Goal: Task Accomplishment & Management: Manage account settings

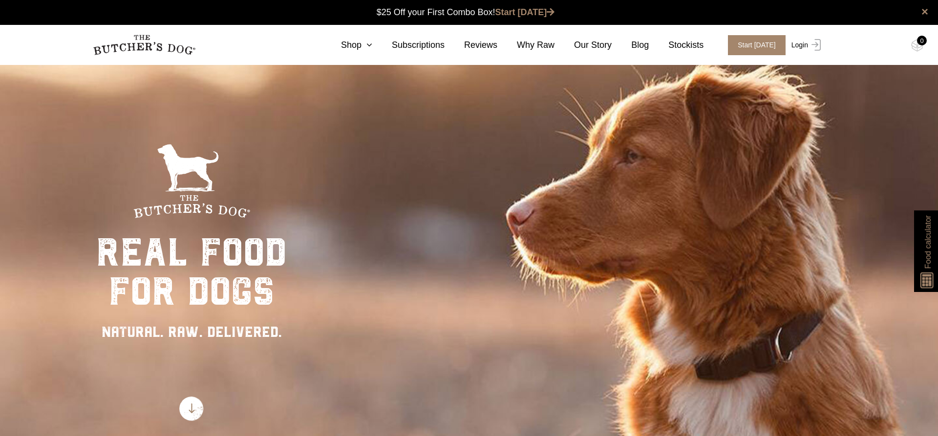
scroll to position [0, 0]
click at [805, 44] on link "Login" at bounding box center [805, 45] width 32 height 20
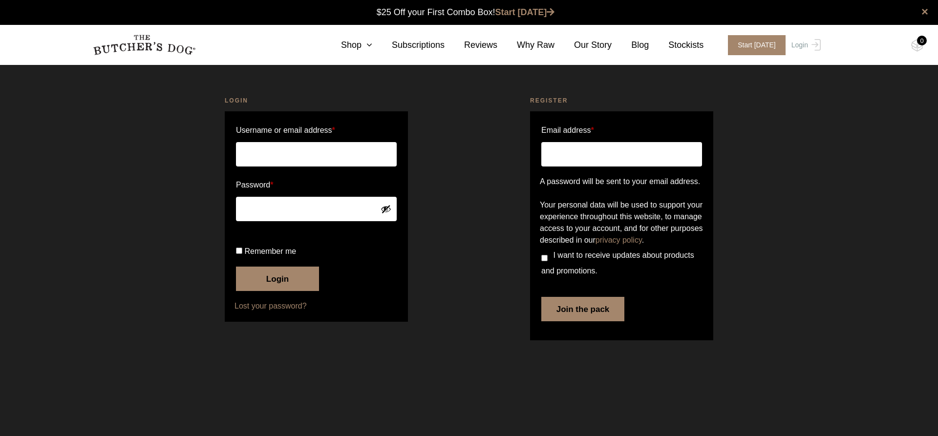
click at [300, 155] on input "Username or email address *" at bounding box center [316, 154] width 161 height 24
type input "[EMAIL_ADDRESS][DOMAIN_NAME]"
click at [272, 291] on button "Login" at bounding box center [277, 279] width 83 height 24
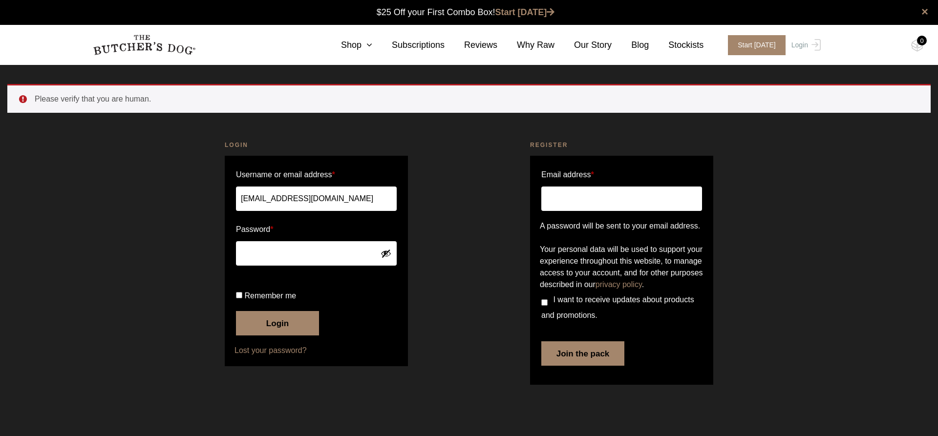
click at [275, 336] on button "Login" at bounding box center [277, 323] width 83 height 24
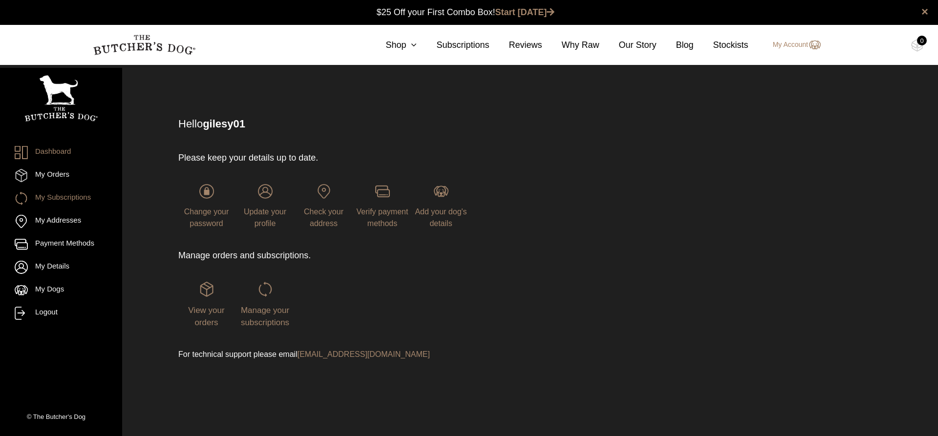
click at [74, 201] on link "My Subscriptions" at bounding box center [61, 198] width 93 height 13
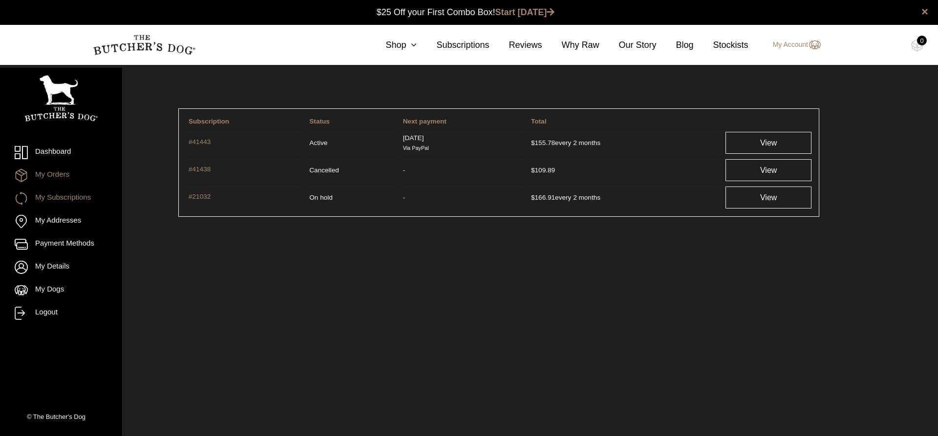
click at [57, 175] on link "My Orders" at bounding box center [61, 175] width 93 height 13
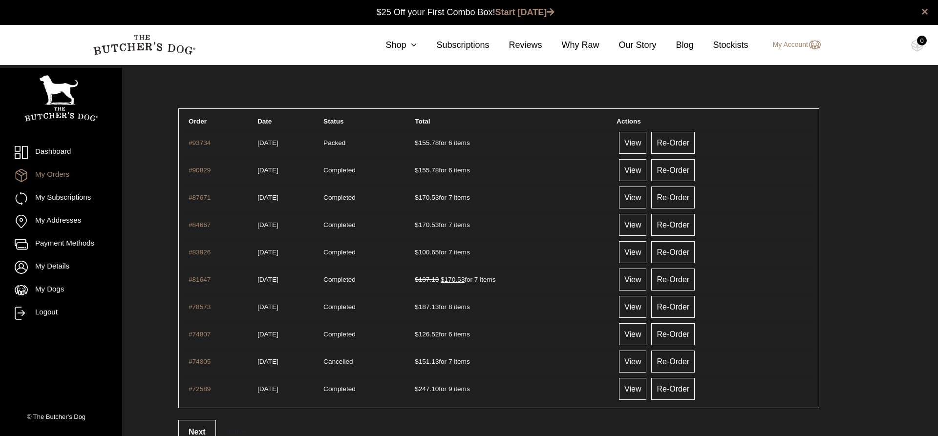
scroll to position [0, 0]
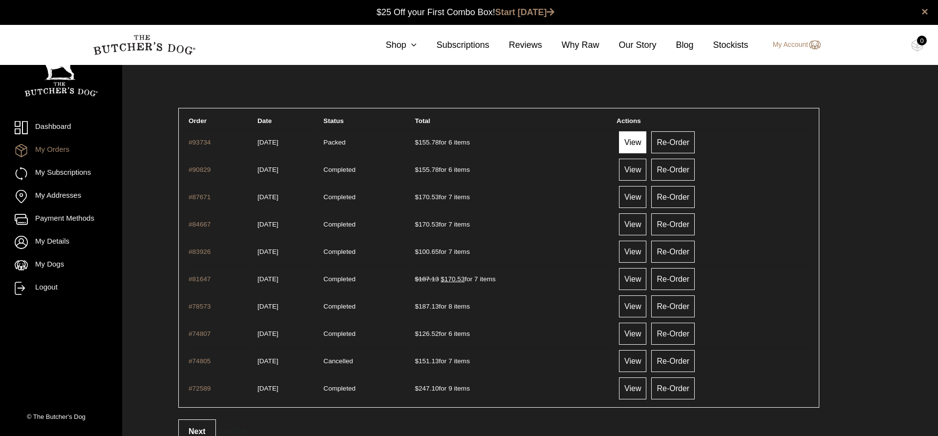
click at [647, 139] on link "View" at bounding box center [632, 142] width 27 height 22
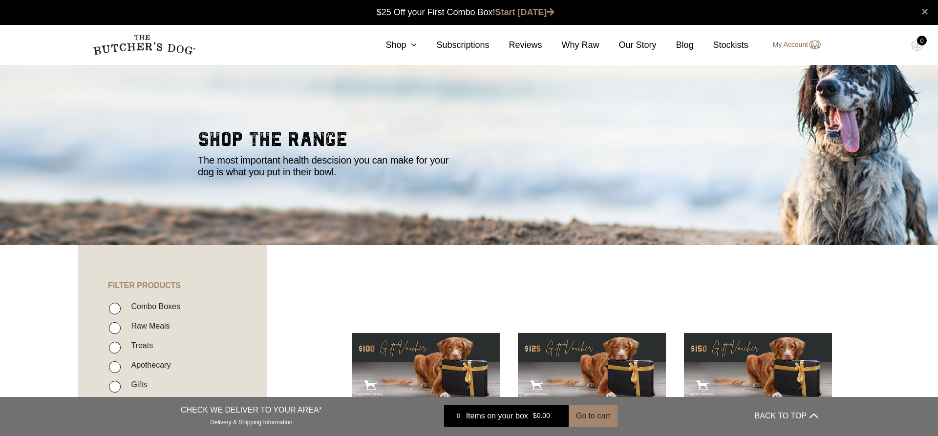
scroll to position [0, 0]
click at [809, 44] on img at bounding box center [814, 45] width 13 height 12
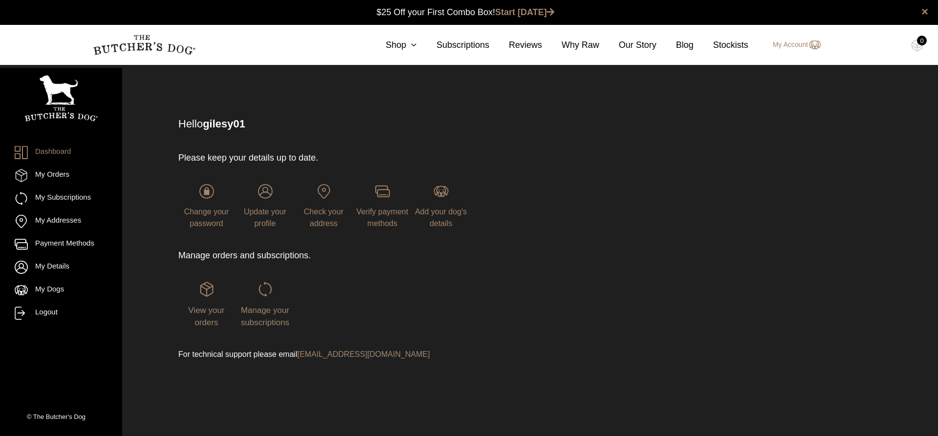
drag, startPoint x: 40, startPoint y: 315, endPoint x: 47, endPoint y: 307, distance: 10.4
click at [41, 315] on link "Logout" at bounding box center [61, 313] width 93 height 13
